Goal: Task Accomplishment & Management: Complete application form

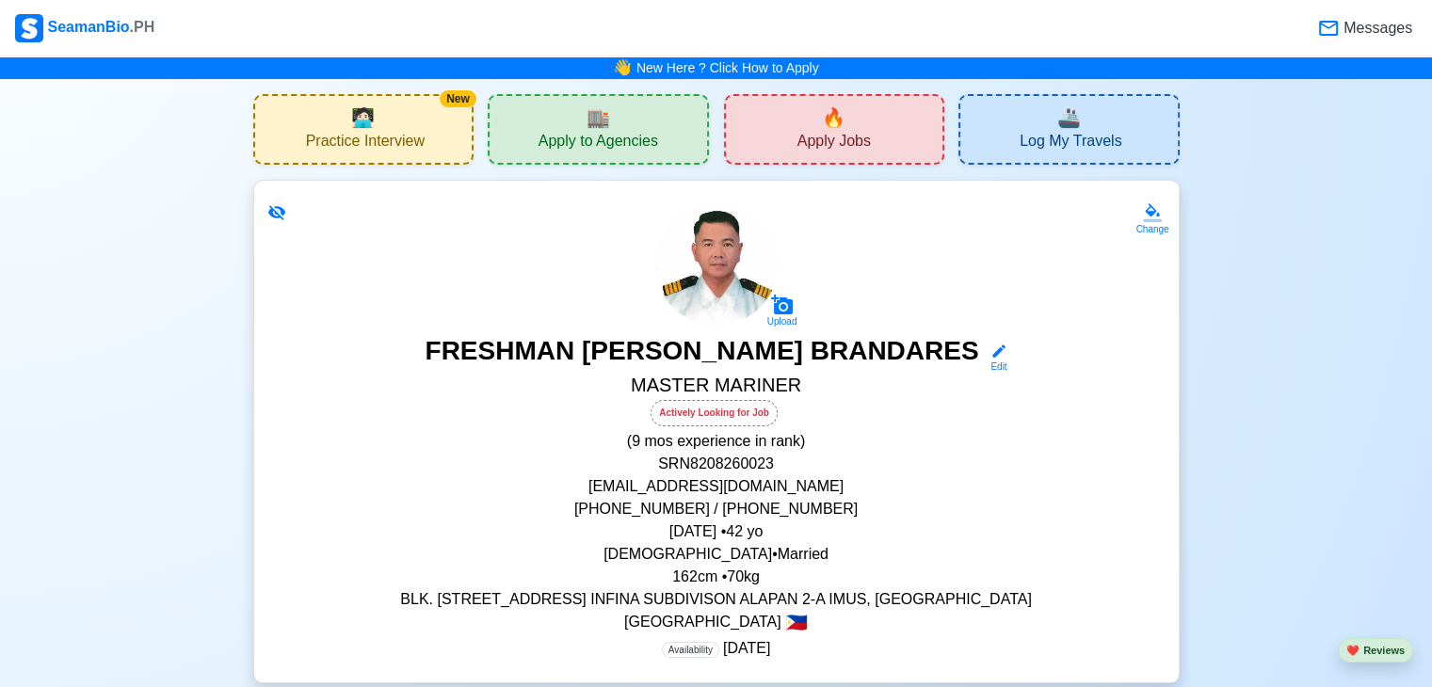
click at [633, 133] on span "Apply to Agencies" at bounding box center [598, 144] width 120 height 24
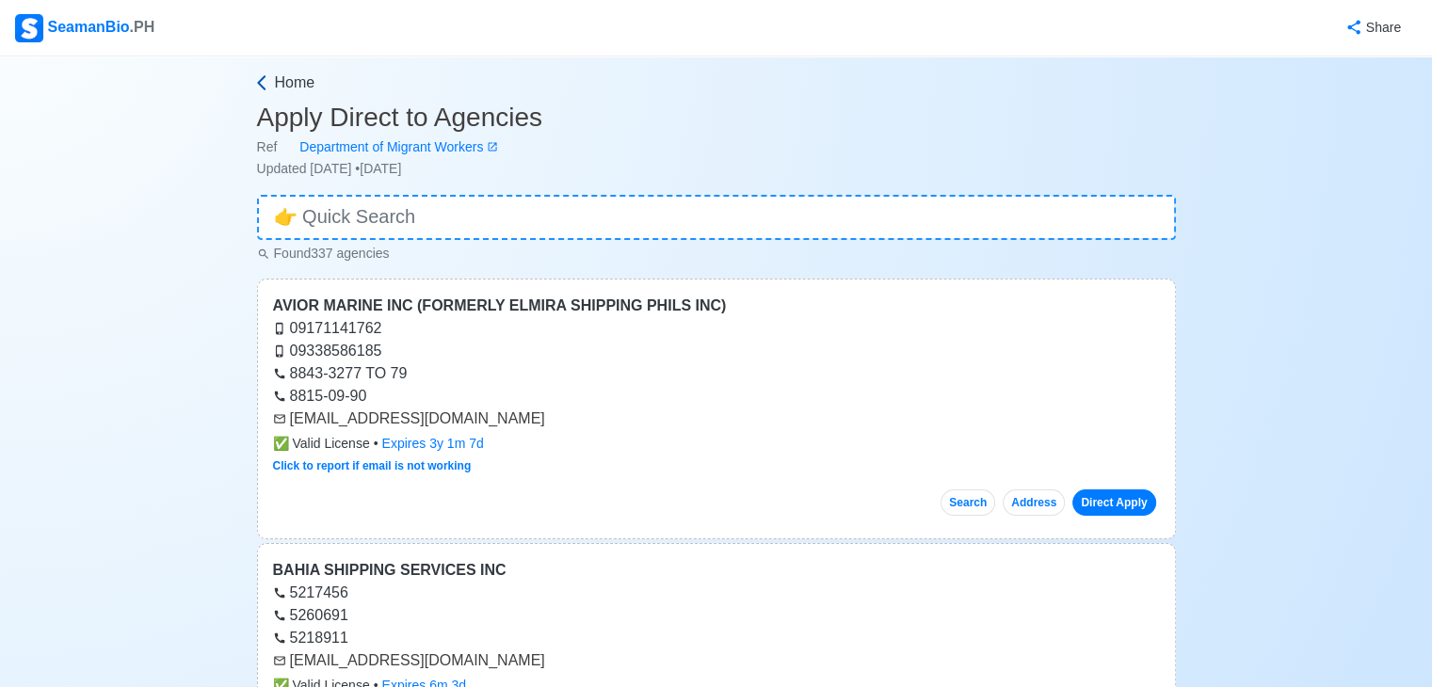
click at [259, 82] on icon at bounding box center [261, 82] width 8 height 15
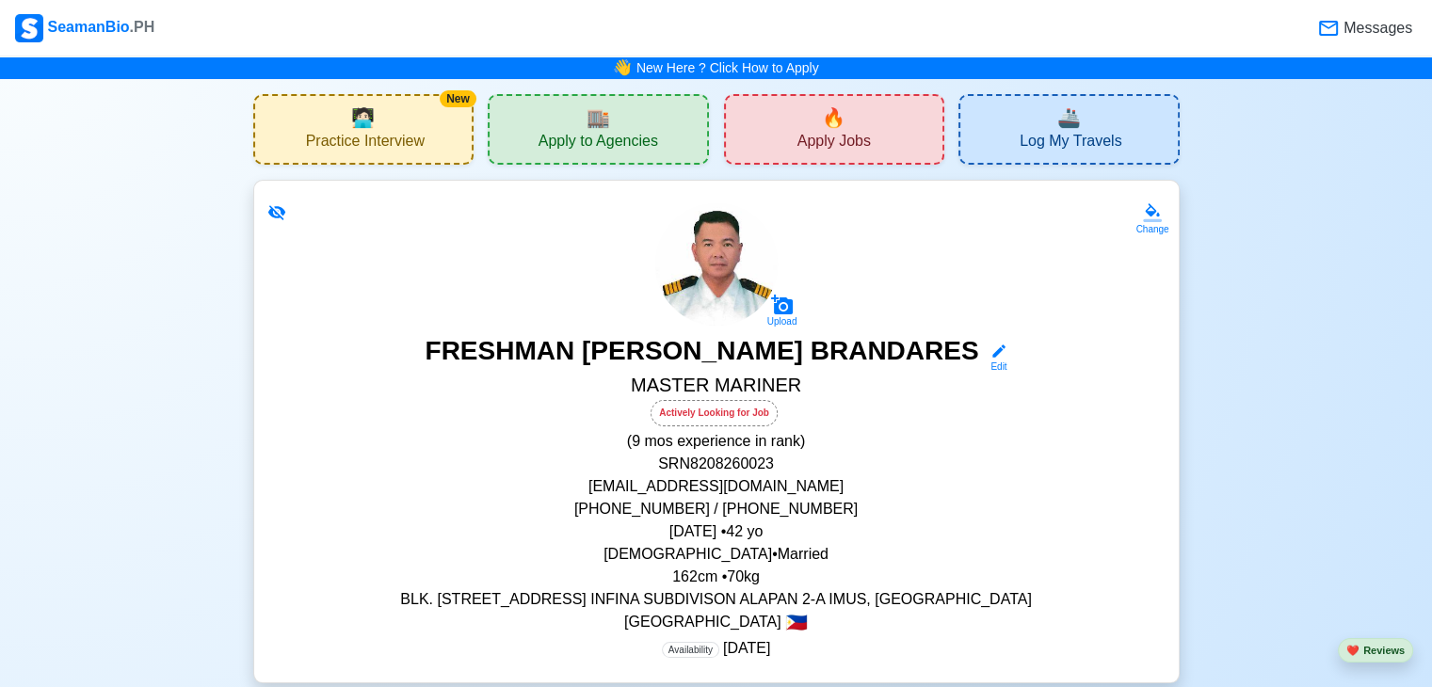
click at [811, 132] on span "Apply Jobs" at bounding box center [833, 144] width 73 height 24
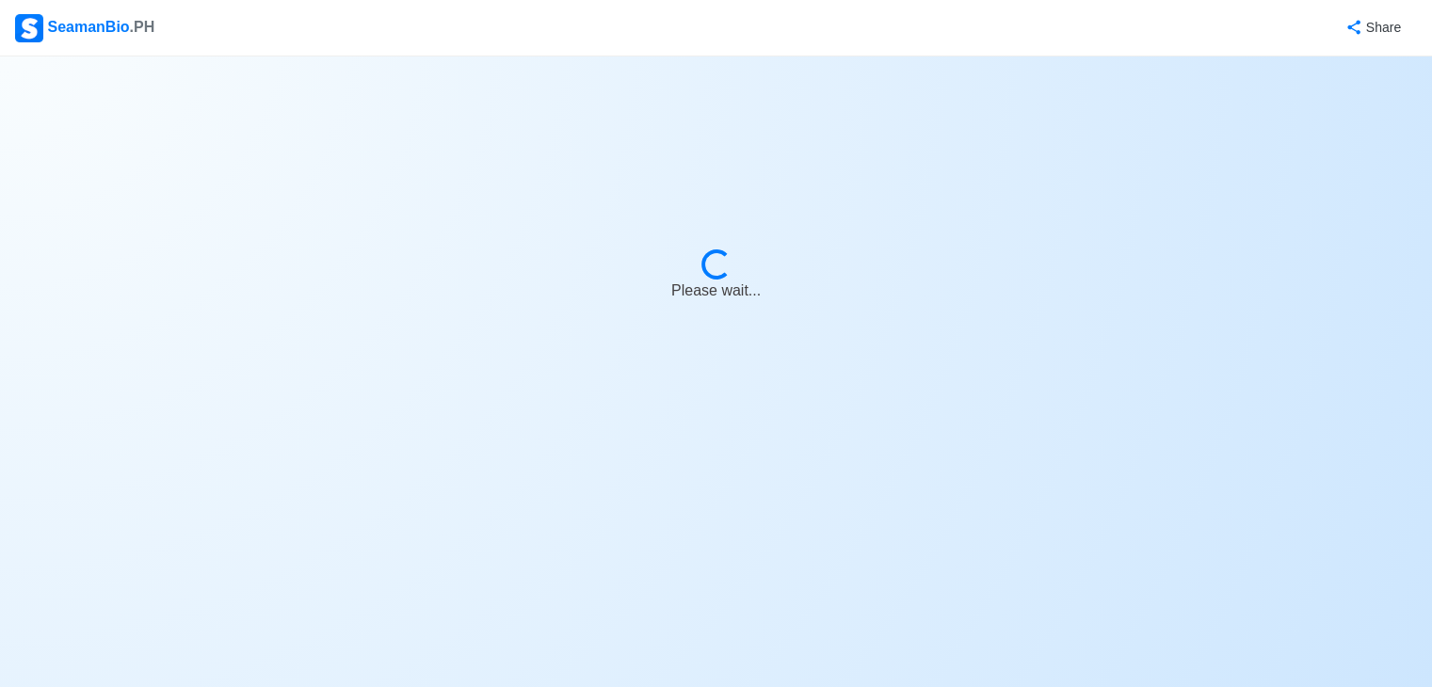
select select "Master"
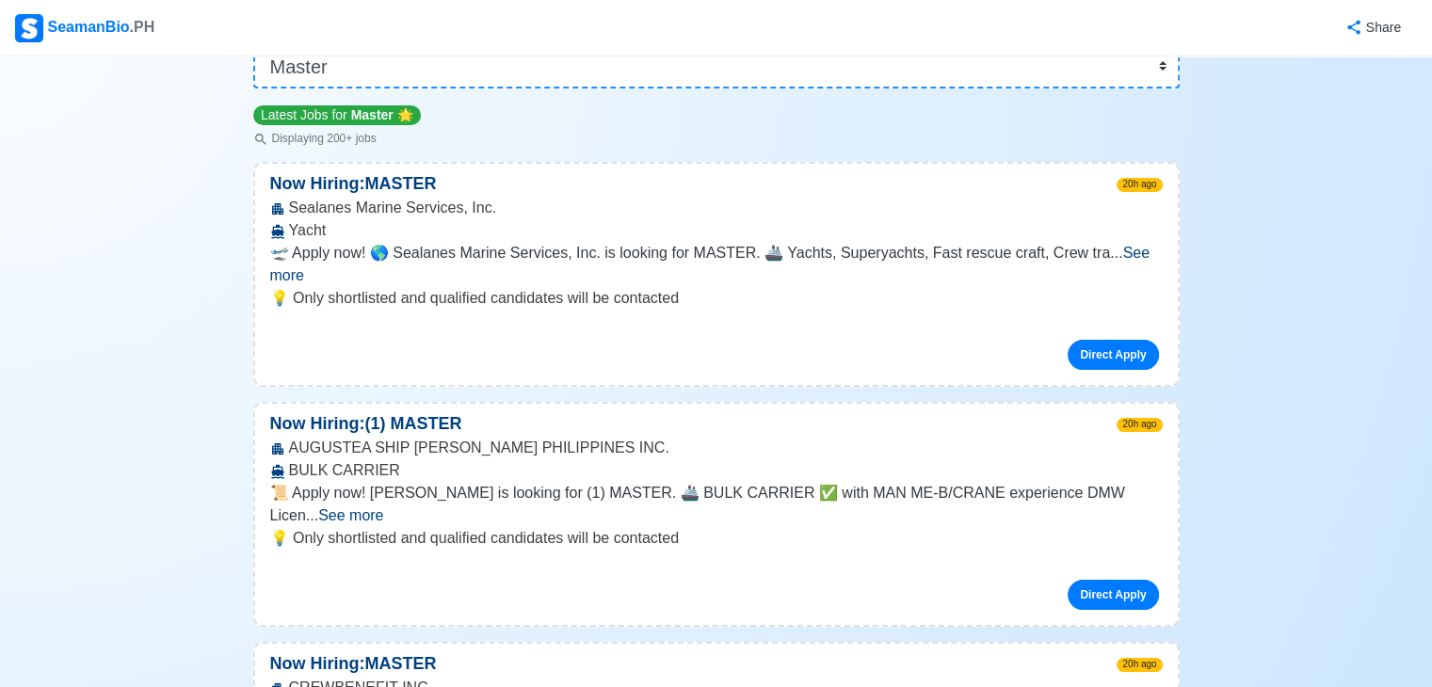
scroll to position [188, 0]
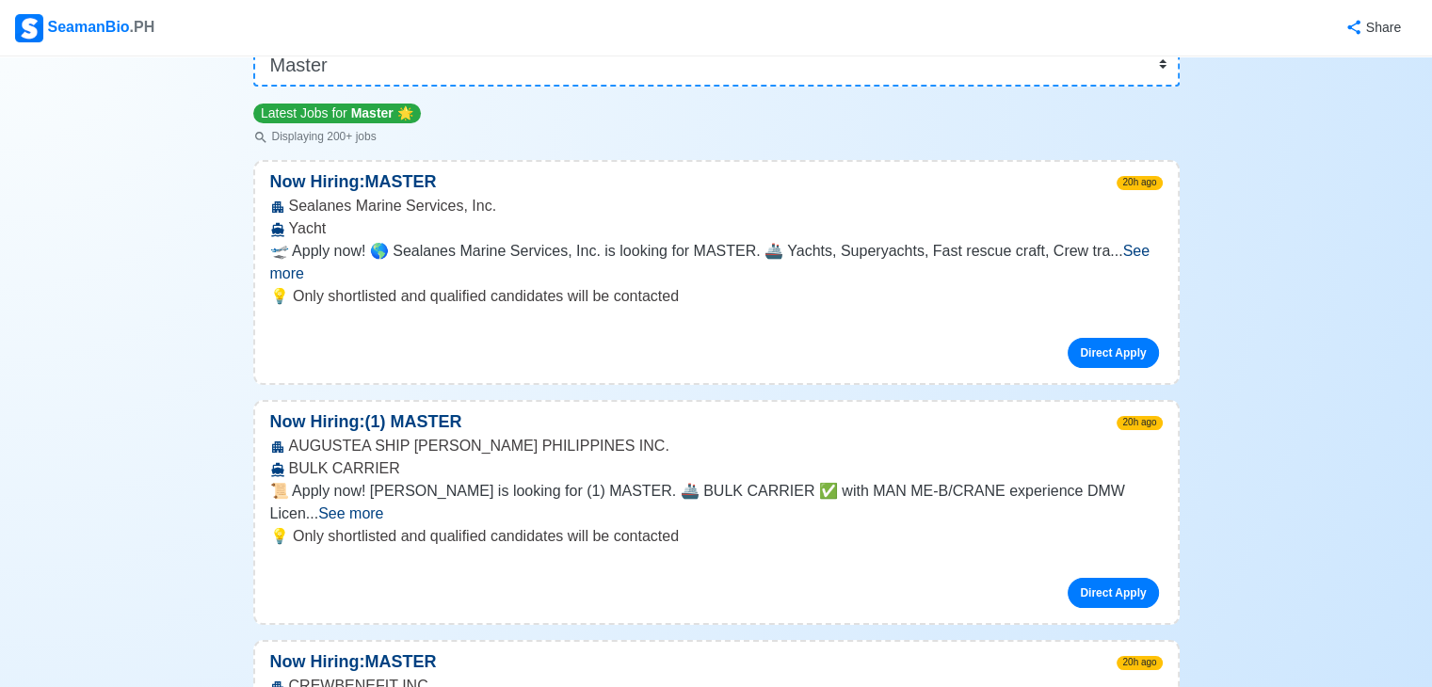
click at [383, 505] on span "See more" at bounding box center [350, 513] width 65 height 16
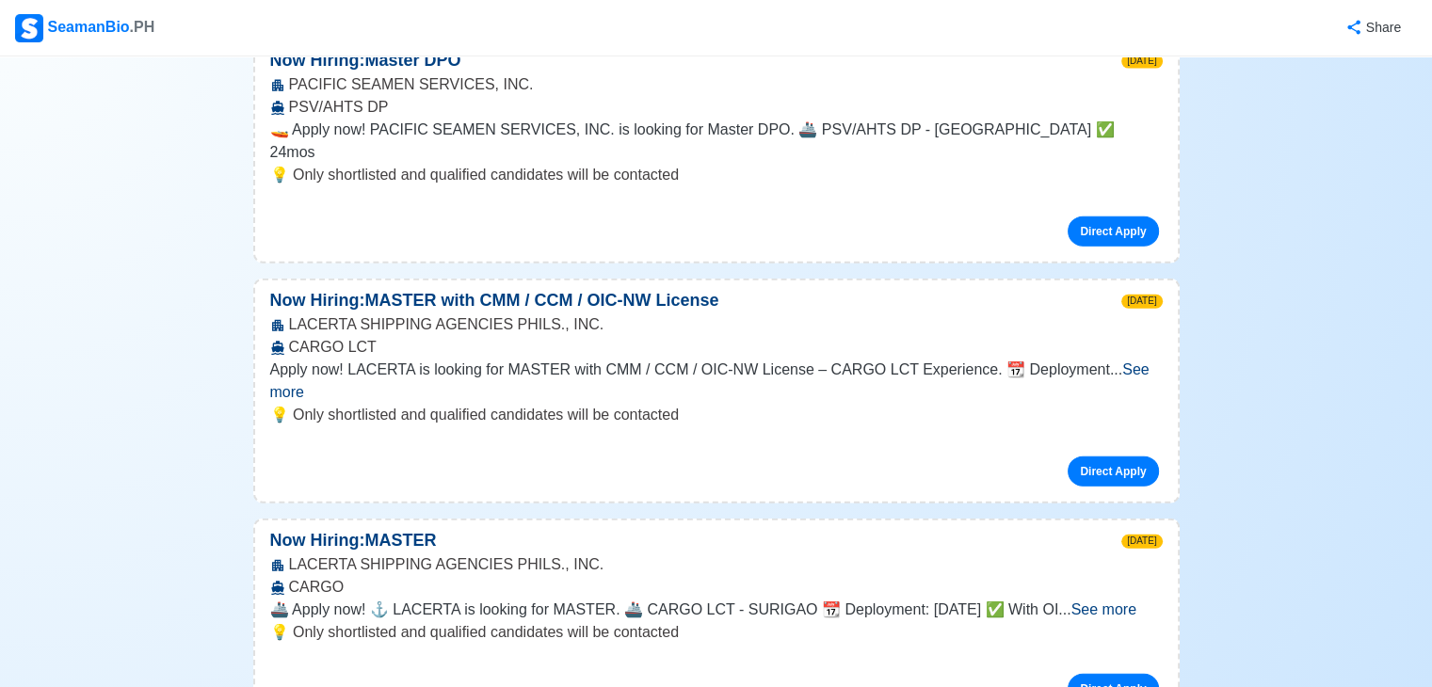
scroll to position [4424, 0]
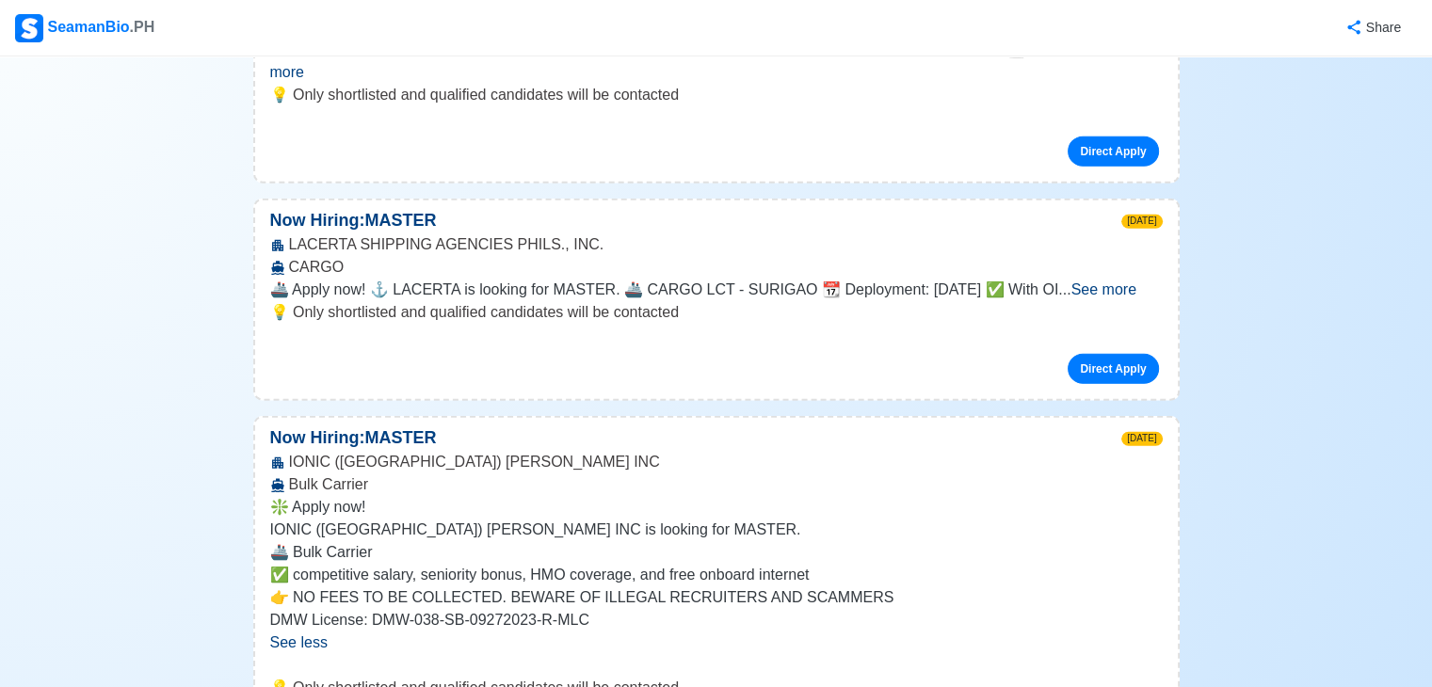
scroll to position [4706, 0]
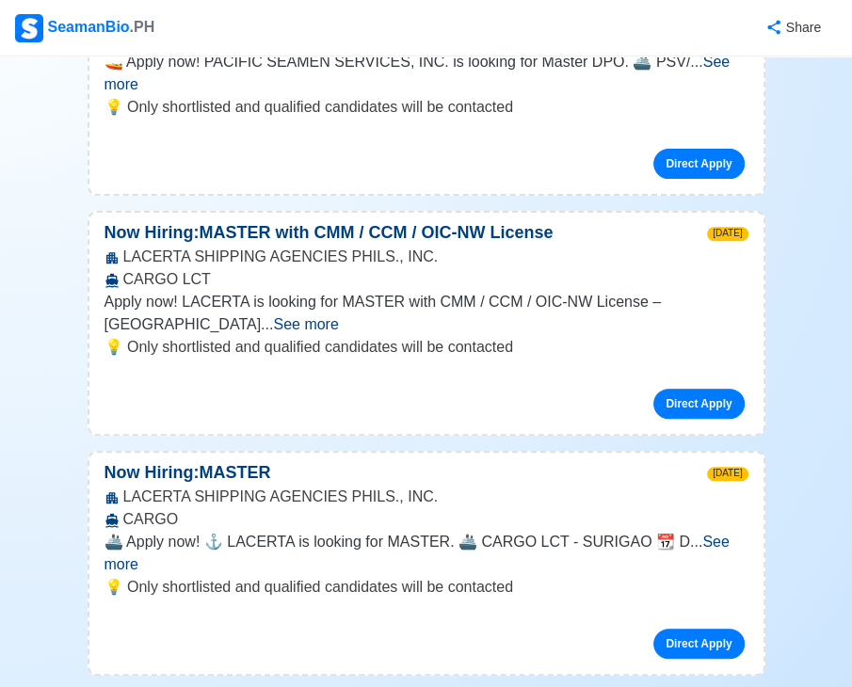
scroll to position [4605, 0]
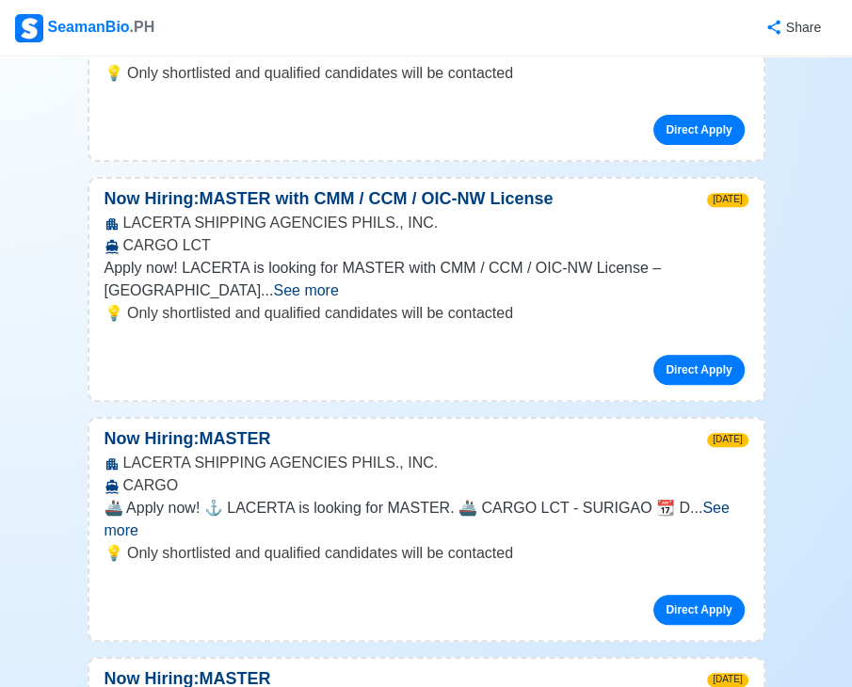
drag, startPoint x: 315, startPoint y: 321, endPoint x: 102, endPoint y: 317, distance: 213.7
copy p "IONIC ([GEOGRAPHIC_DATA]) [PERSON_NAME] INC"
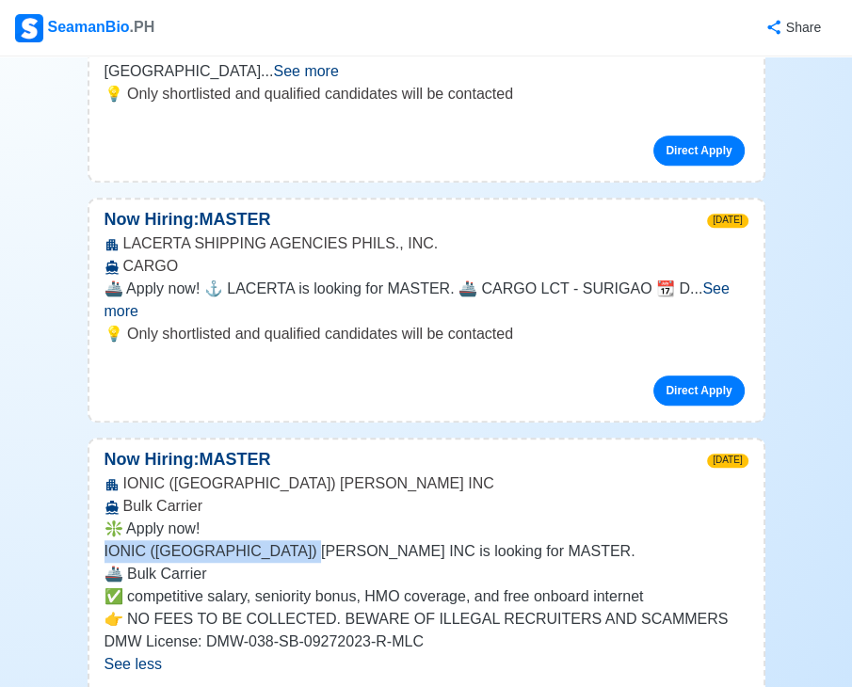
scroll to position [4887, 0]
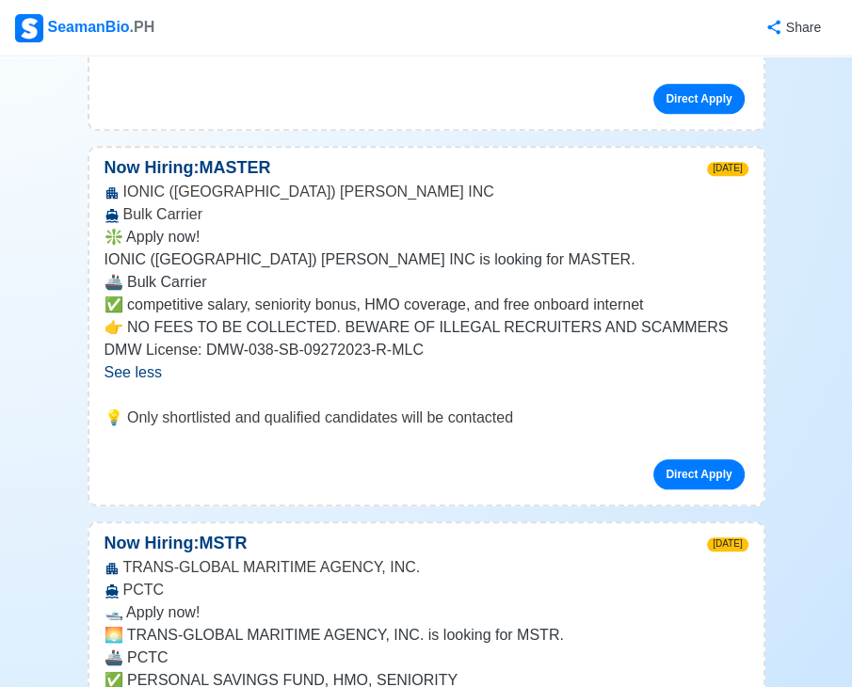
scroll to position [5169, 0]
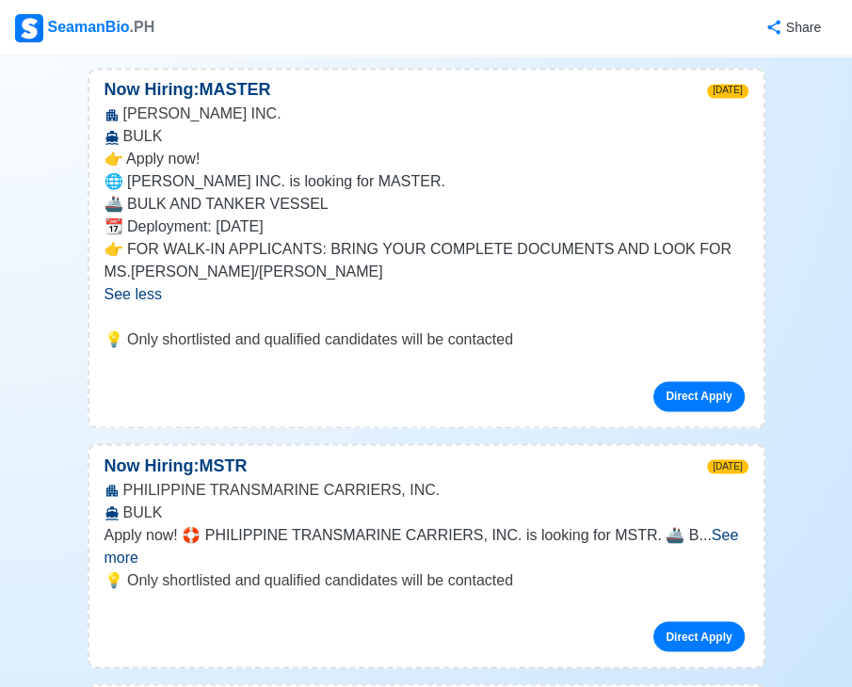
scroll to position [6017, 0]
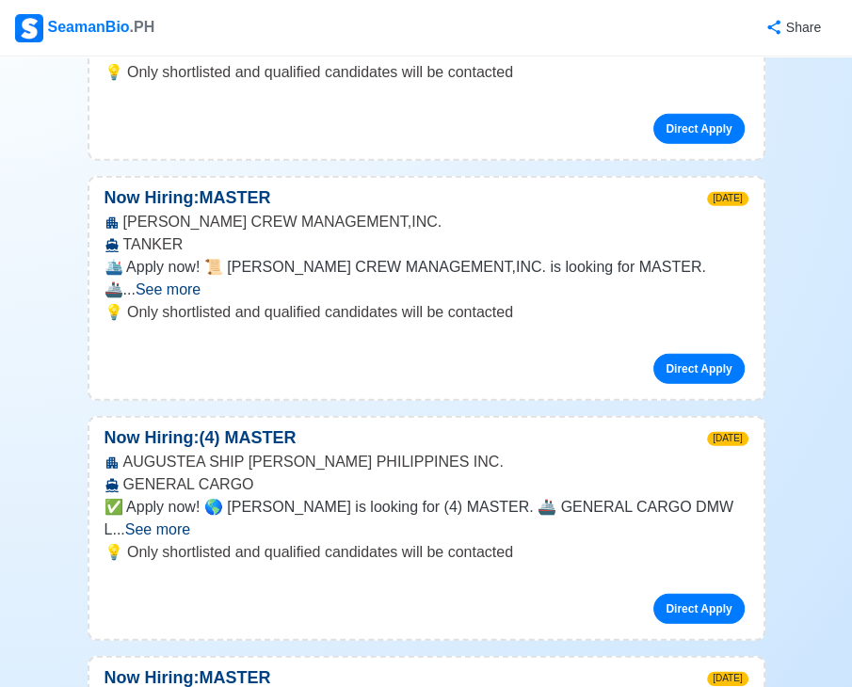
scroll to position [7334, 0]
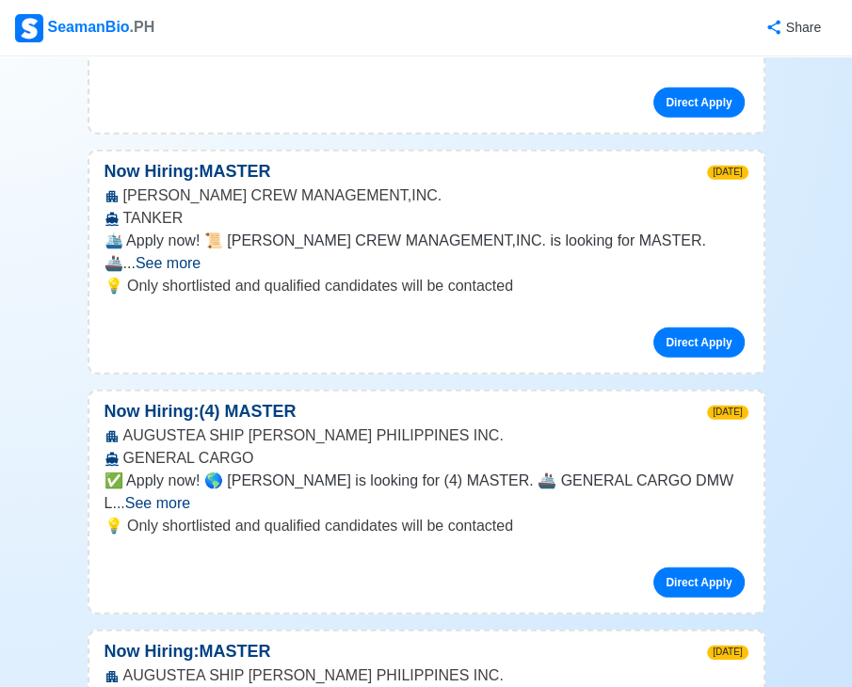
drag, startPoint x: 383, startPoint y: 386, endPoint x: 127, endPoint y: 387, distance: 256.0
copy p "ext Wave Maritime Management Inc."
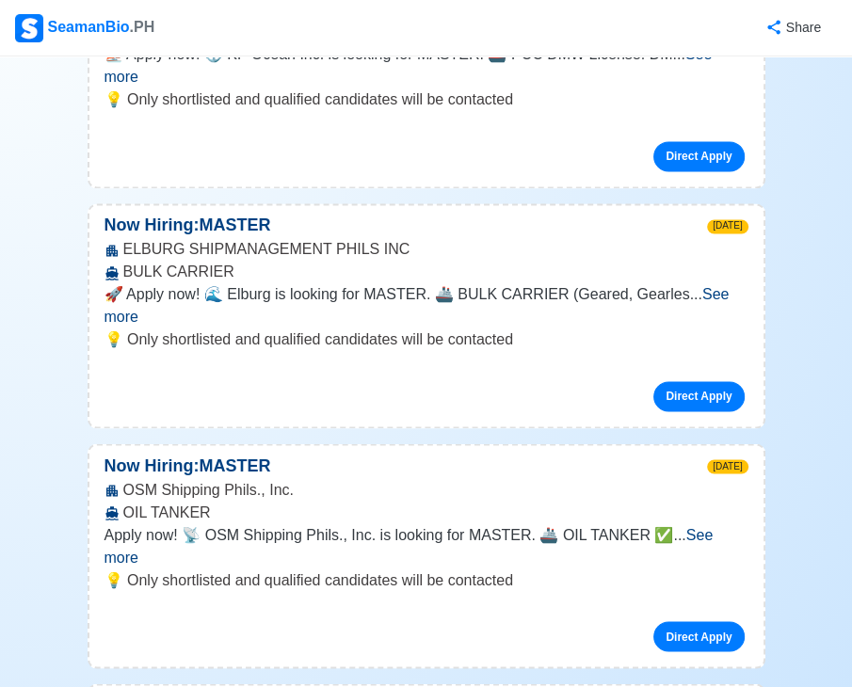
scroll to position [1593, 0]
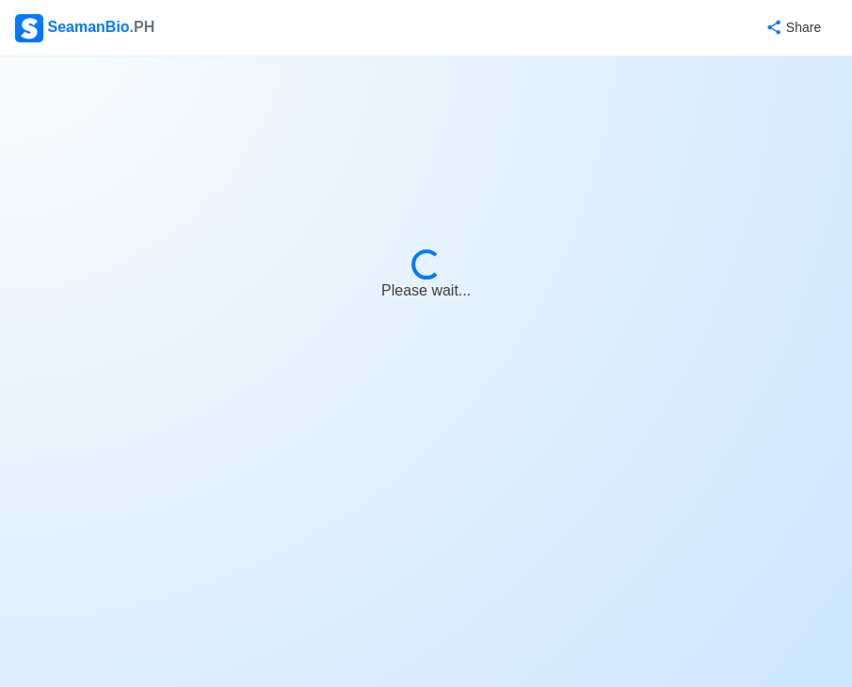
select select "Master"
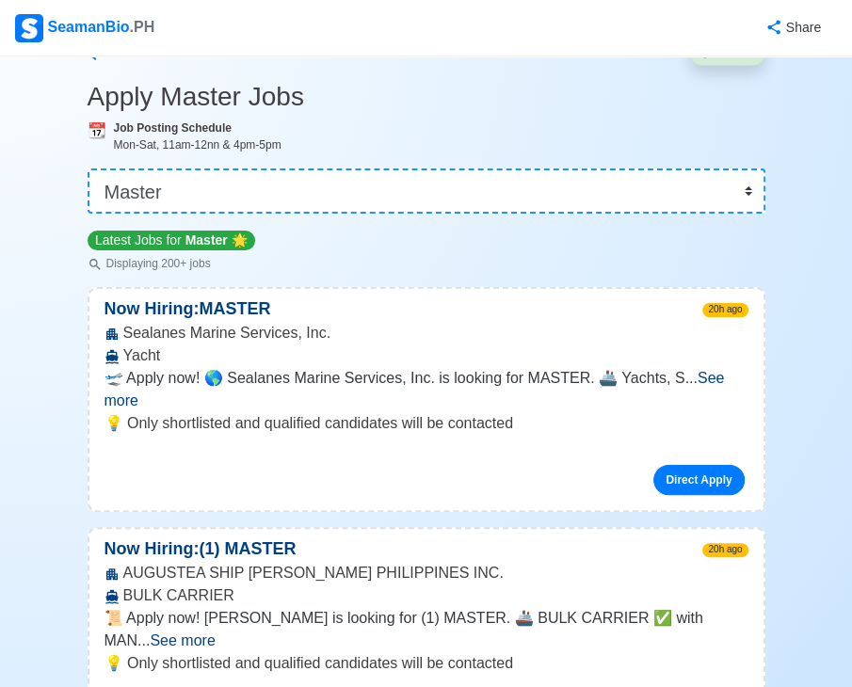
scroll to position [188, 0]
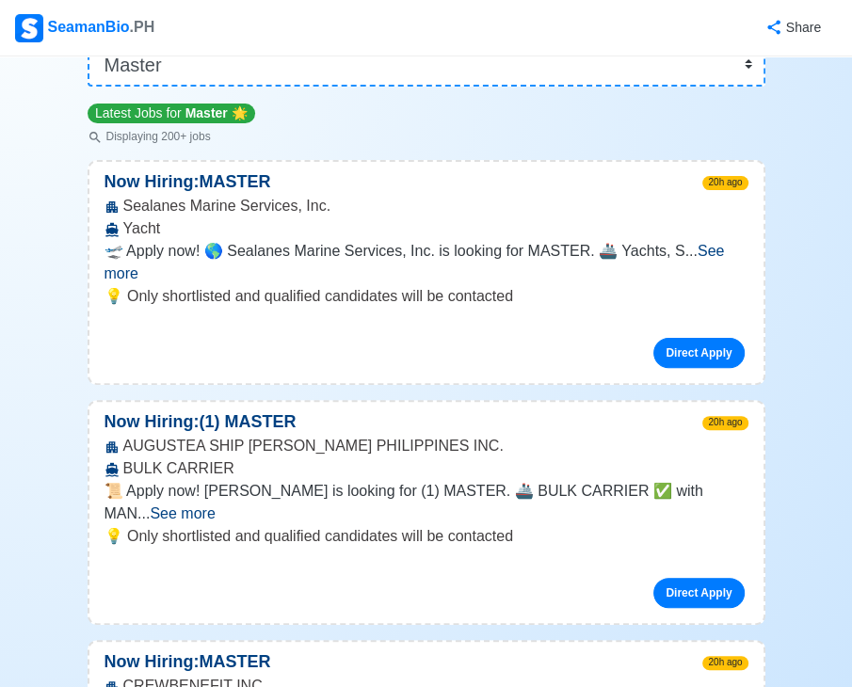
click at [215, 505] on span "See more" at bounding box center [182, 513] width 65 height 16
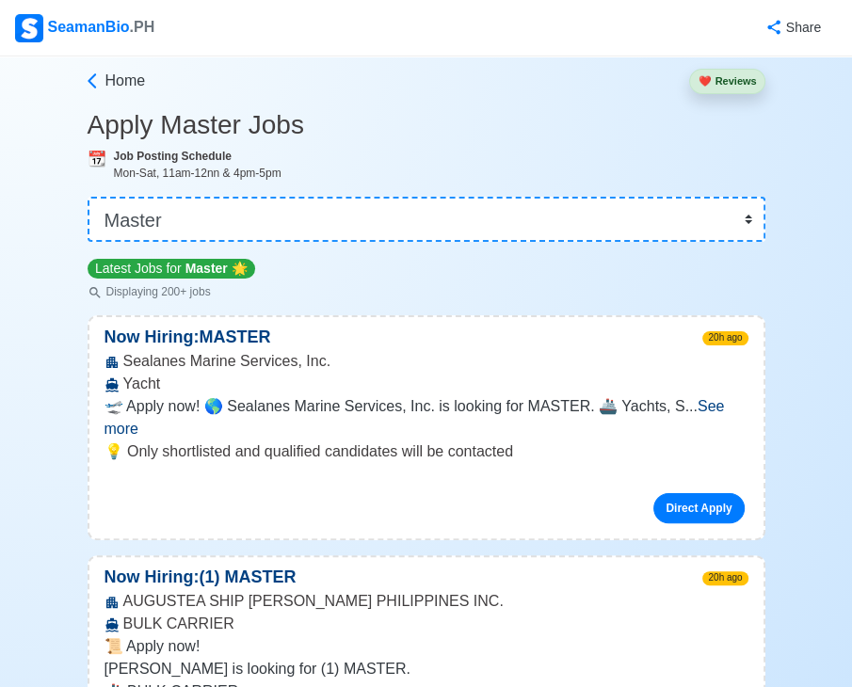
scroll to position [0, 0]
